Goal: Task Accomplishment & Management: Complete application form

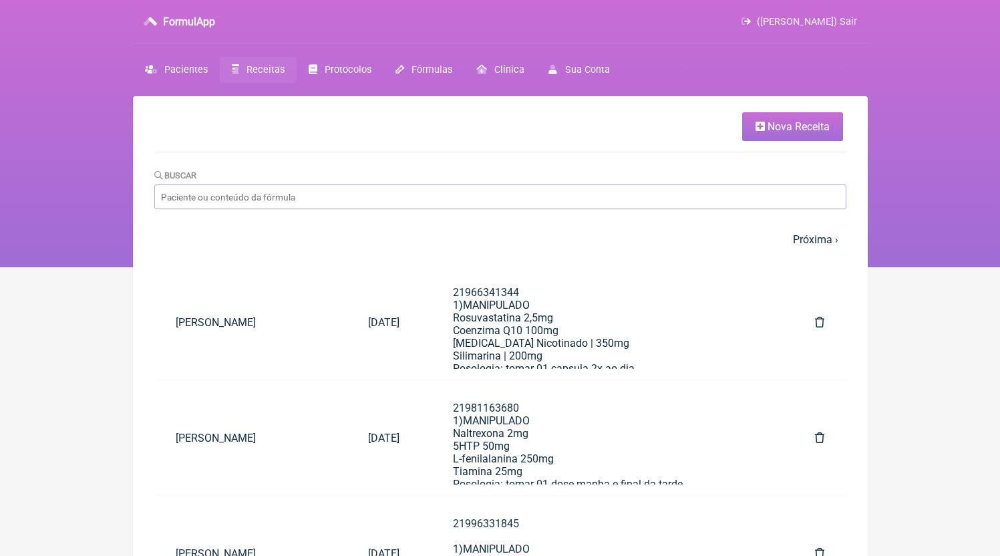
click at [774, 139] on link "Nova Receita" at bounding box center [792, 126] width 101 height 29
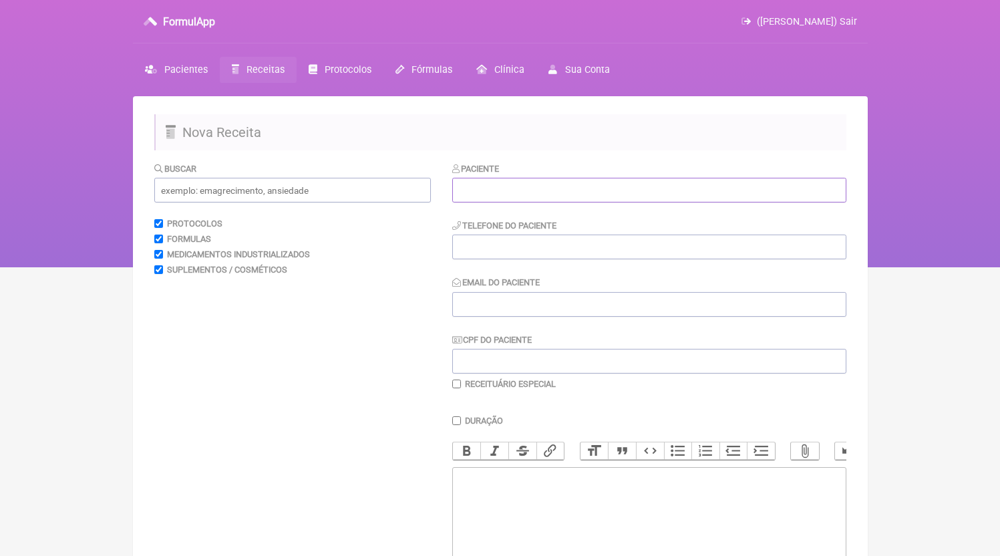
click at [497, 188] on input "text" at bounding box center [649, 190] width 394 height 25
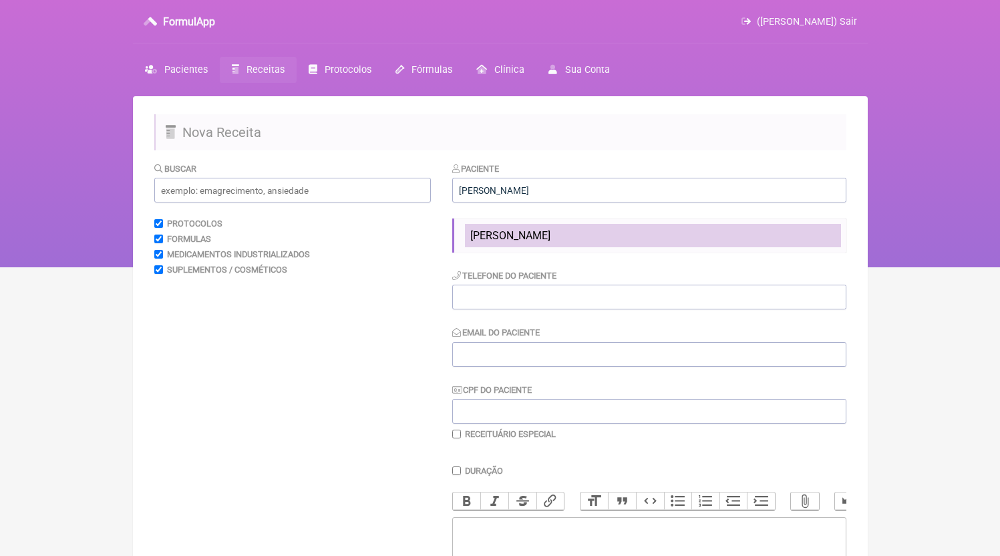
click at [543, 242] on span "[PERSON_NAME]" at bounding box center [510, 235] width 80 height 13
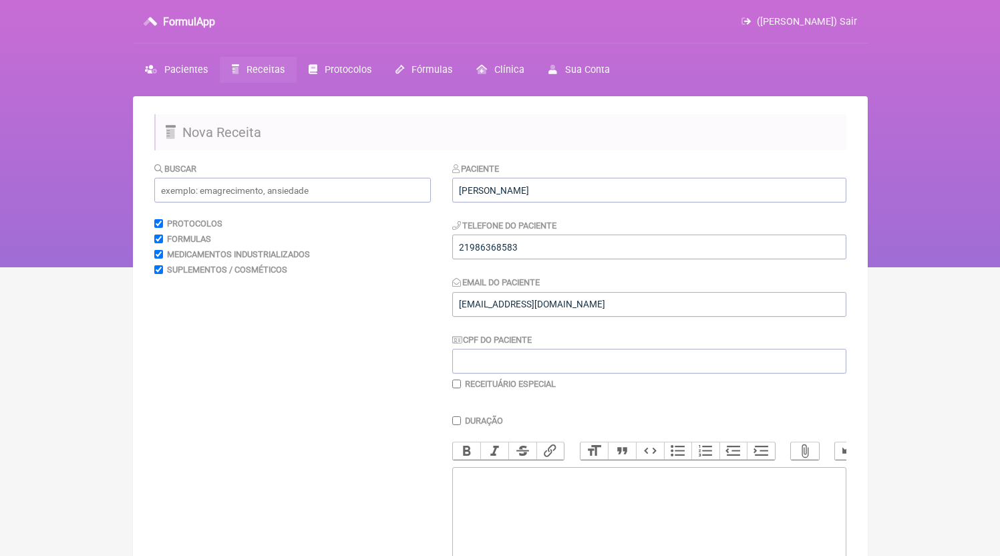
type input "[PERSON_NAME]"
type input "21986368583"
type input "[EMAIL_ADDRESS][DOMAIN_NAME]"
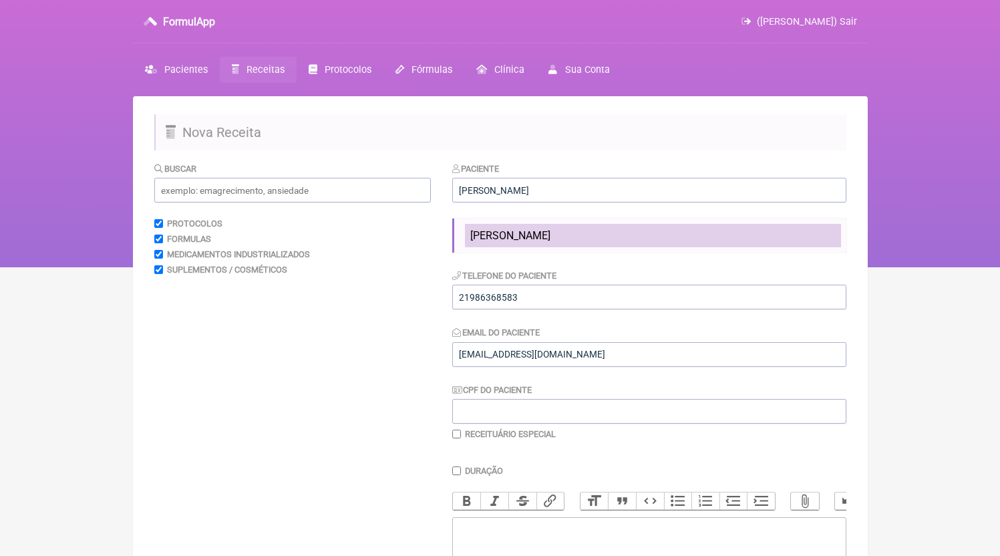
click at [538, 246] on li "[PERSON_NAME]" at bounding box center [653, 235] width 376 height 23
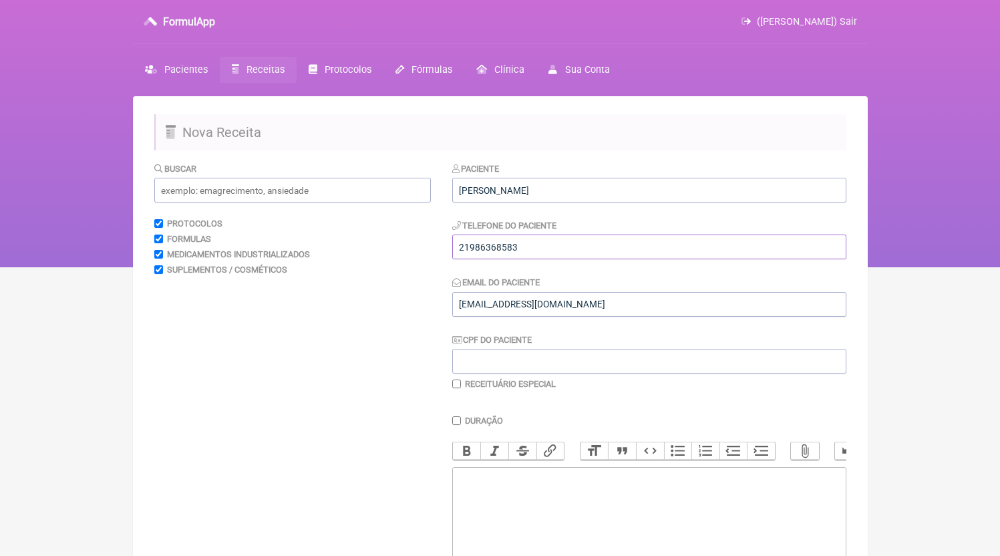
click at [541, 257] on input "21986368583" at bounding box center [649, 246] width 394 height 25
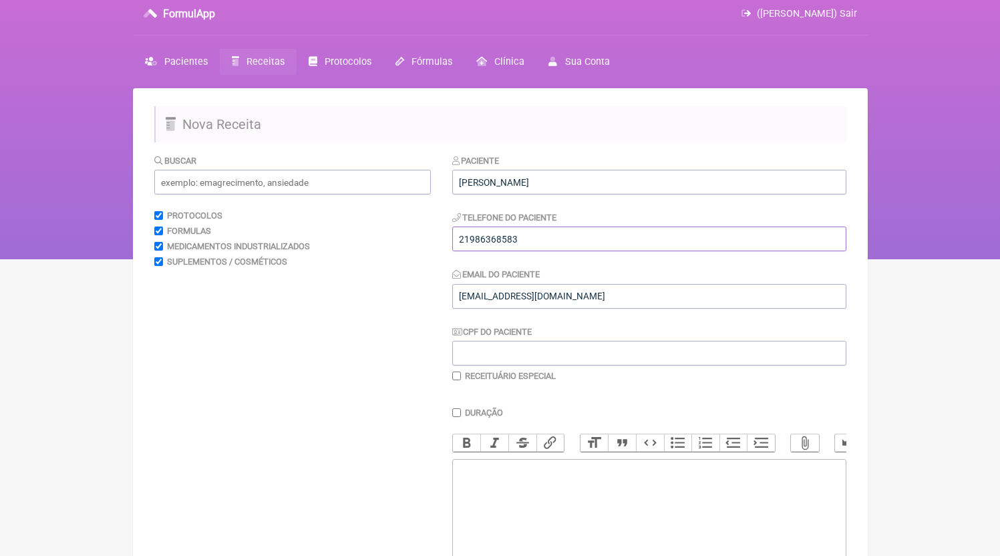
scroll to position [154, 0]
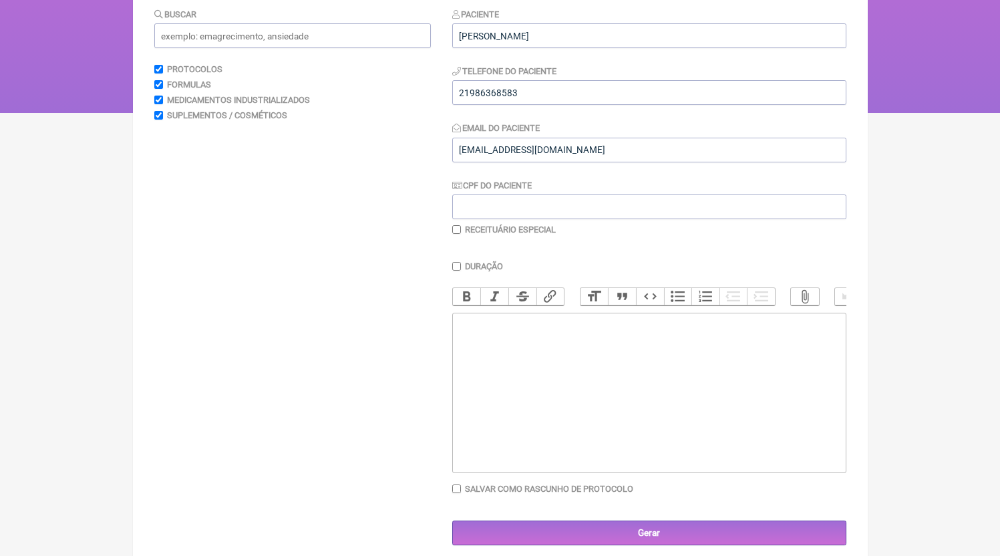
click at [583, 445] on trix-editor at bounding box center [649, 392] width 394 height 160
paste trix-editor "<div>21986368583</div>"
paste trix-editor "<div>21986368583<br><br>1)MANIPULADO<br>Comifeno 50mg<br>Anastrozol 0,1mg<br>Po…"
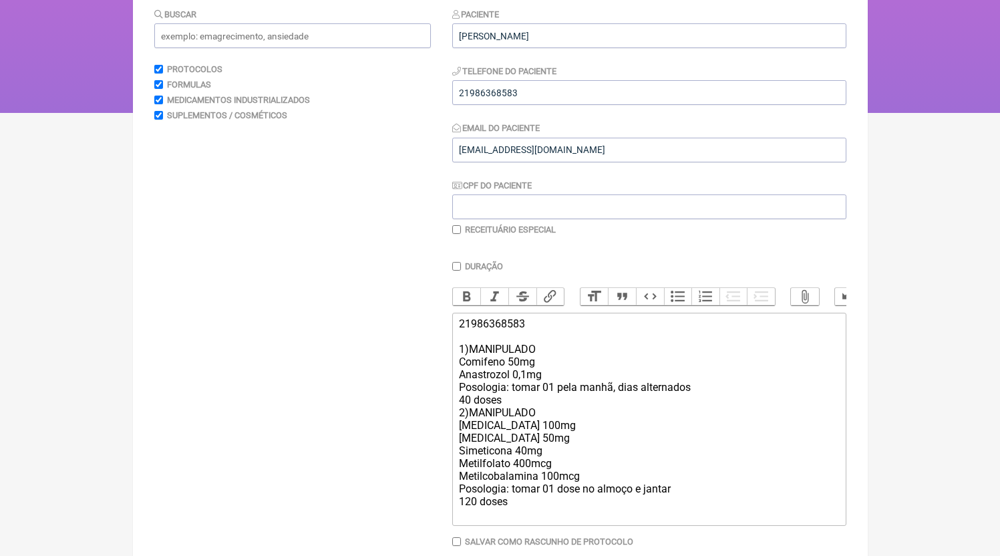
paste trix-editor "3)MANIPULADO<br>UC 2 40mg<br>Posologia: tomar 01 dose dia<br>60 doses"
click at [516, 412] on div "21986368583 1)MANIPULADO Comifeno 50mg Anastrozol 0,1mg Posologia: tomar 01 pel…" at bounding box center [648, 437] width 379 height 241
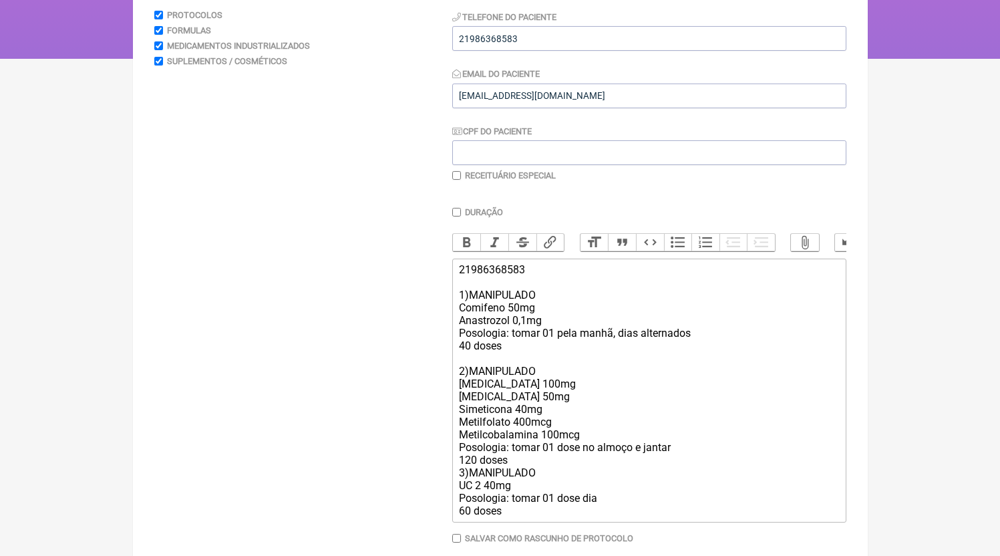
scroll to position [260, 0]
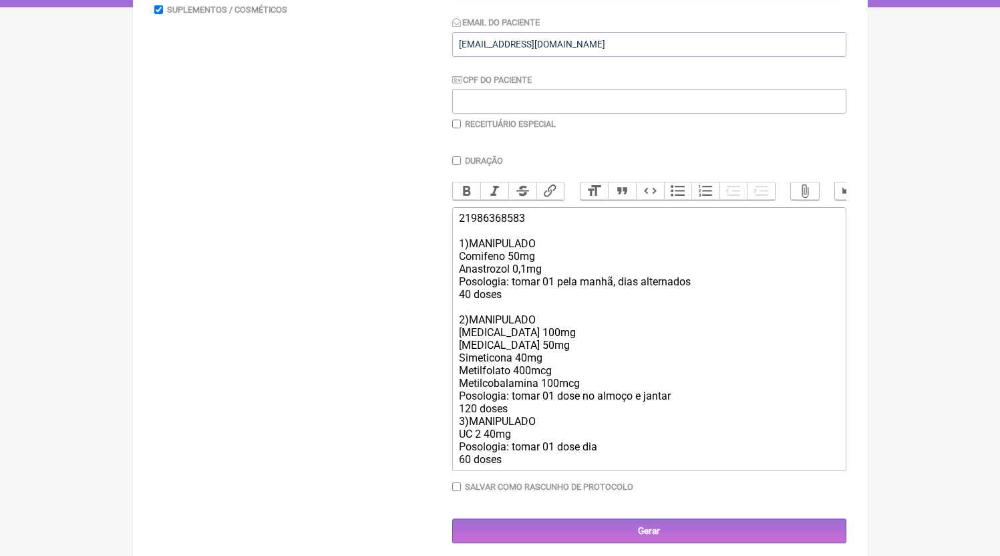
click at [547, 428] on div "21986368583 1)MANIPULADO Comifeno 50mg Anastrozol 0,1mg Posologia: tomar 01 pel…" at bounding box center [648, 339] width 379 height 254
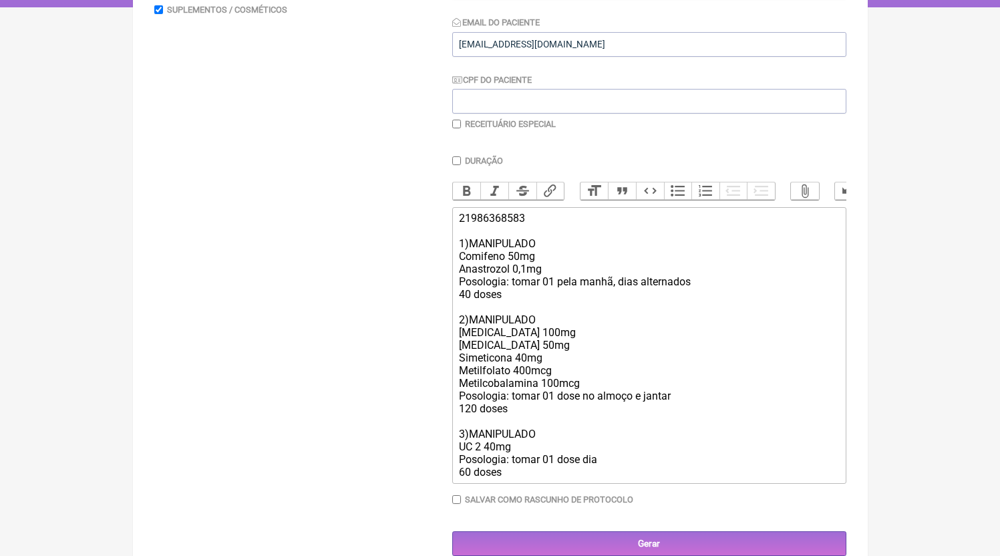
click at [524, 268] on div "21986368583 1)MANIPULADO Comifeno 50mg Anastrozol 0,1mg Posologia: tomar 01 pel…" at bounding box center [648, 345] width 379 height 266
click at [547, 287] on div "21986368583 1)MANIPULADO Comifeno 15mg Anastrozol 0,1mg Posologia: tomar 01 pel…" at bounding box center [648, 345] width 379 height 266
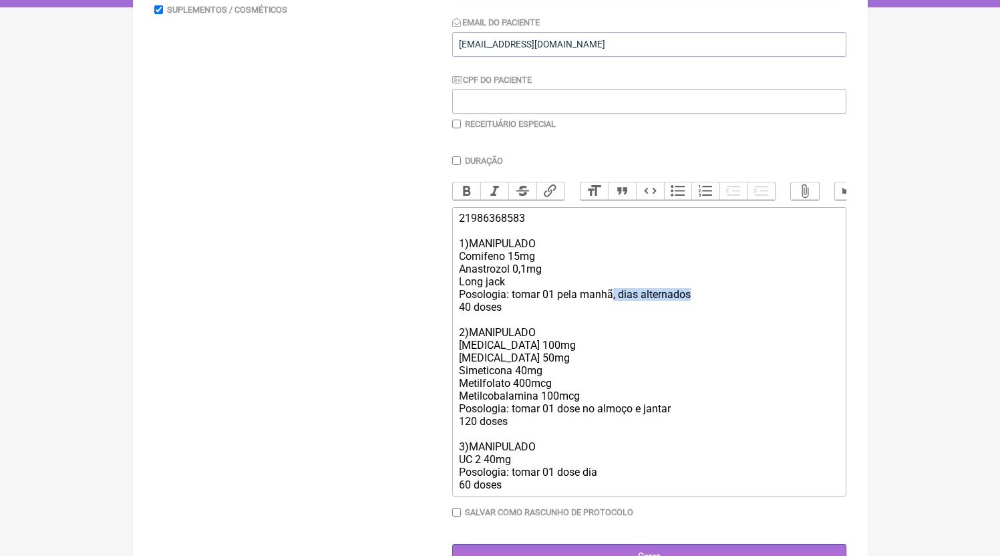
drag, startPoint x: 612, startPoint y: 311, endPoint x: 730, endPoint y: 312, distance: 118.2
click at [730, 312] on div "21986368583 1)MANIPULADO Comifeno 15mg Anastrozol 0,1mg Long jack Posologia: to…" at bounding box center [648, 351] width 379 height 279
click at [549, 303] on div "21986368583 1)MANIPULADO Comifeno 15mg Anastrozol 0,1mg Long jack Posologia: to…" at bounding box center [648, 351] width 379 height 279
click at [549, 301] on div "21986368583 1)MANIPULADO Comifeno 15mg Anastrozol 0,1mg Long jack Posologia: to…" at bounding box center [648, 351] width 379 height 279
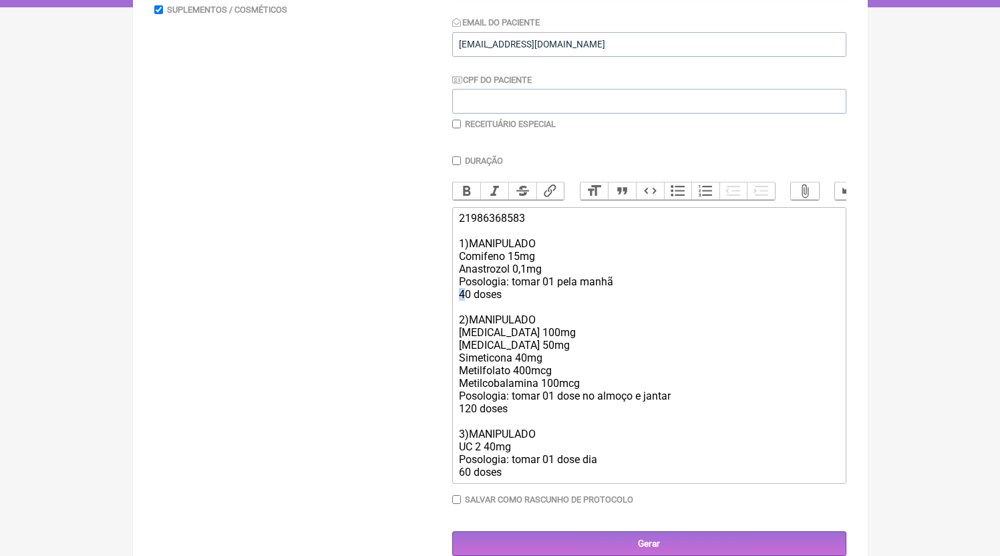
click at [460, 312] on div "21986368583 1)MANIPULADO Comifeno 15mg Anastrozol 0,1mg Posologia: tomar 01 pel…" at bounding box center [648, 345] width 379 height 266
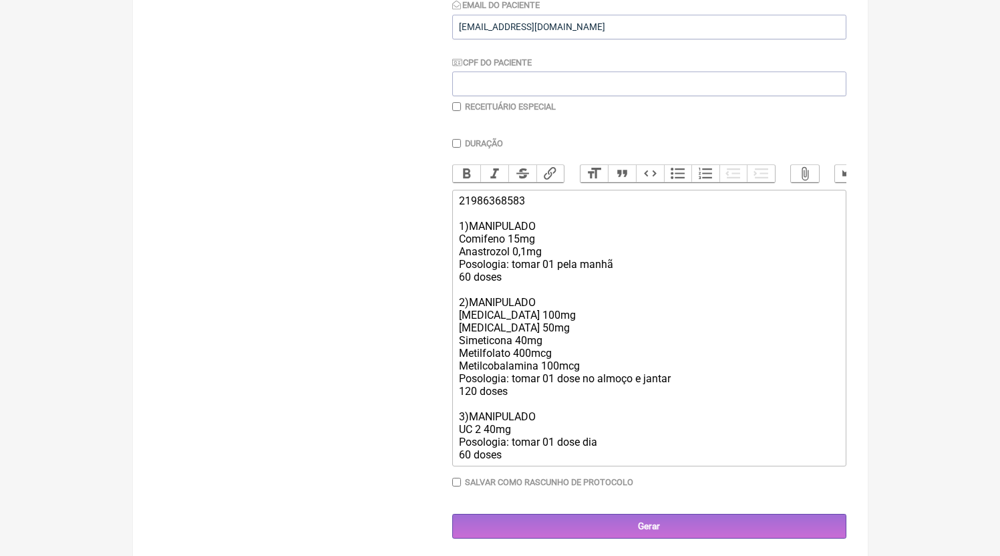
scroll to position [295, 0]
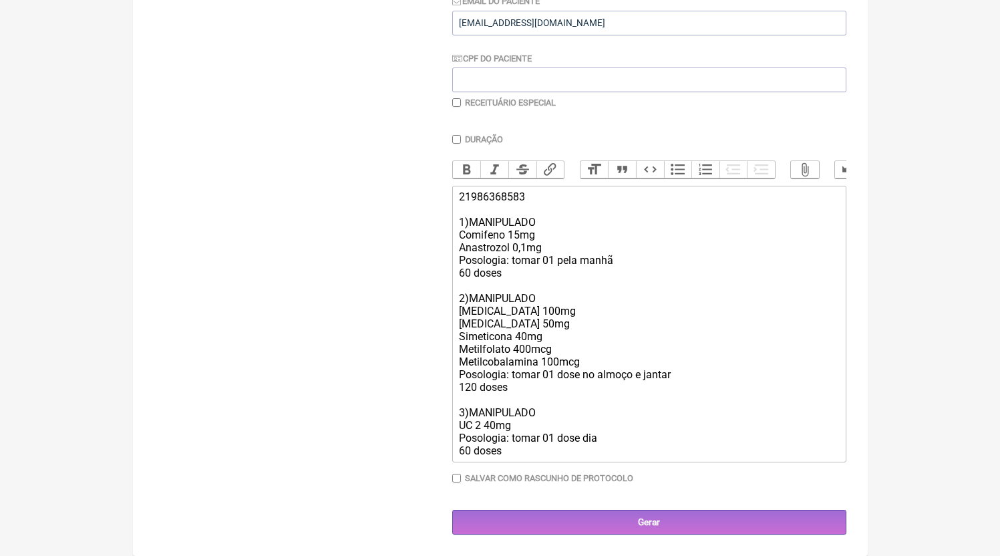
click at [512, 308] on div "21986368583 1)MANIPULADO Comifeno 15mg Anastrozol 0,1mg Posologia: tomar 01 pel…" at bounding box center [648, 323] width 379 height 266
click at [520, 339] on div "21986368583 1)MANIPULADO Comifeno 15mg Anastrozol 0,1mg Posologia: tomar 01 pel…" at bounding box center [648, 323] width 379 height 266
type trix-editor "<div>21986368583<br><br>1)MANIPULADO<br>Comifeno 15mg<br>Anastrozol 0,1mg<br>Po…"
